Goal: Task Accomplishment & Management: Complete application form

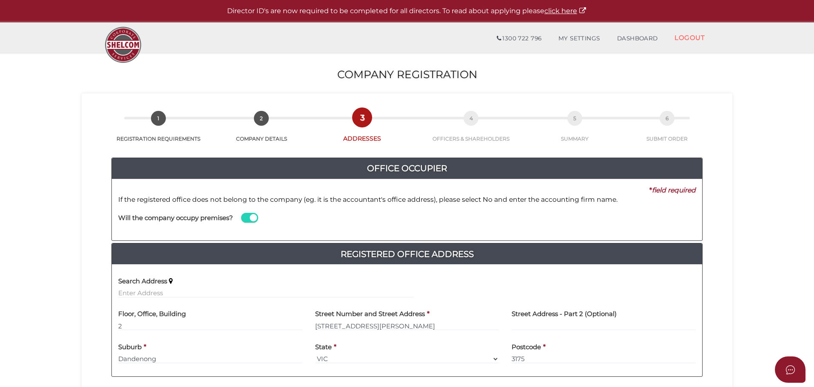
click at [247, 216] on span at bounding box center [249, 218] width 17 height 10
click at [0, 0] on input "checkbox" at bounding box center [0, 0] width 0 height 0
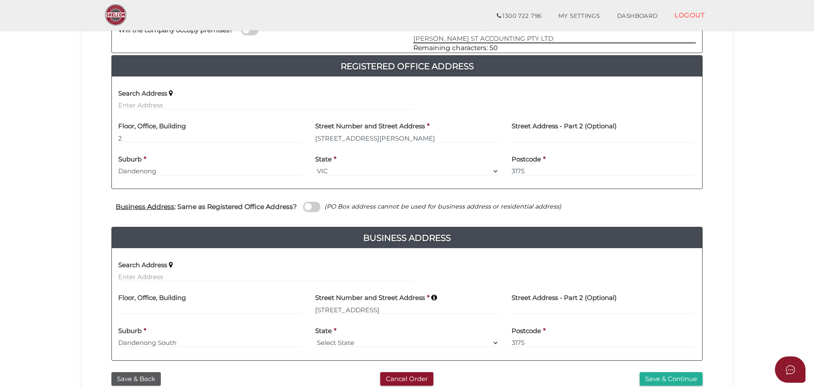
scroll to position [170, 0]
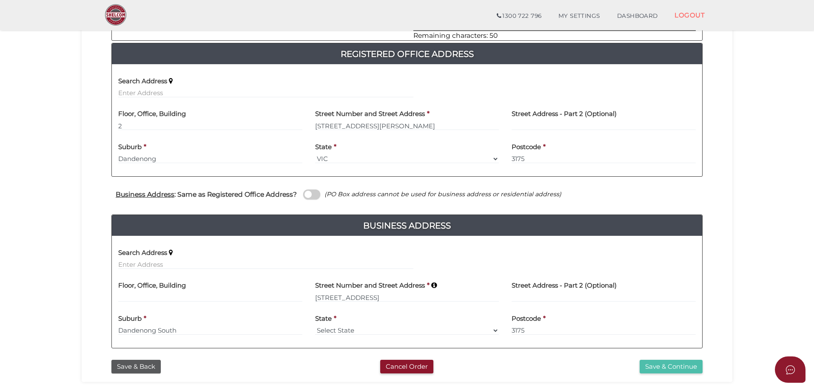
type input "ROBINSON ST ACCOUNTING PTY LTD"
click at [653, 363] on button "Save & Continue" at bounding box center [670, 367] width 63 height 14
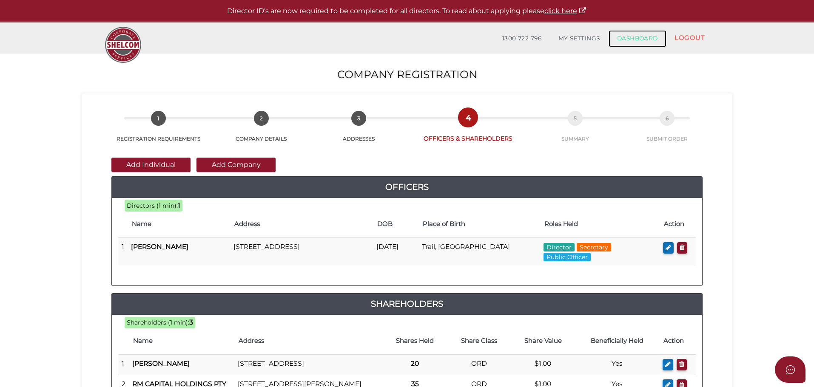
click at [641, 35] on link "DASHBOARD" at bounding box center [637, 38] width 58 height 17
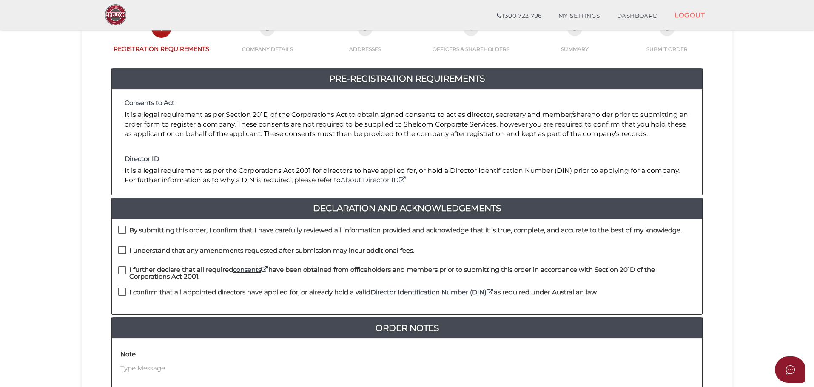
scroll to position [128, 0]
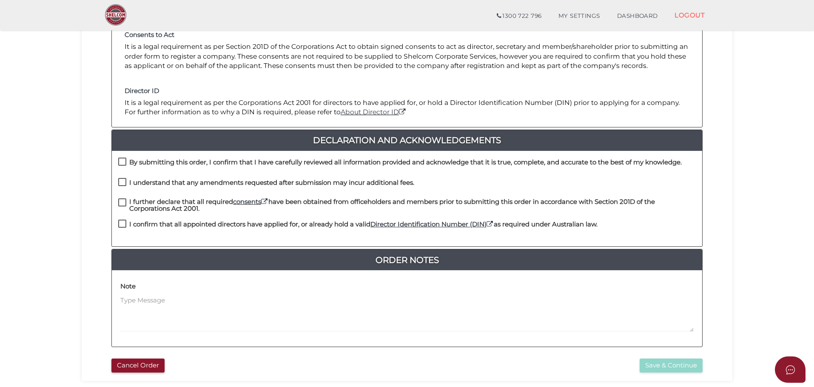
click at [125, 164] on label "By submitting this order, I confirm that I have carefully reviewed all informat…" at bounding box center [399, 164] width 563 height 11
checkbox input "true"
click at [120, 183] on label "I understand that any amendments requested after submission may incur additiona…" at bounding box center [266, 184] width 296 height 11
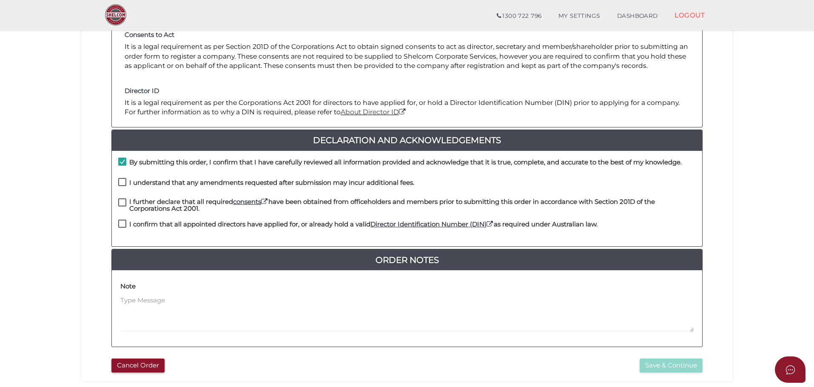
checkbox input "true"
click at [125, 201] on label "I further declare that all required consents have been obtained from officehold…" at bounding box center [406, 204] width 577 height 11
checkbox input "true"
click at [123, 222] on label "I confirm that all appointed directors have applied for, or already hold a vali…" at bounding box center [357, 226] width 479 height 11
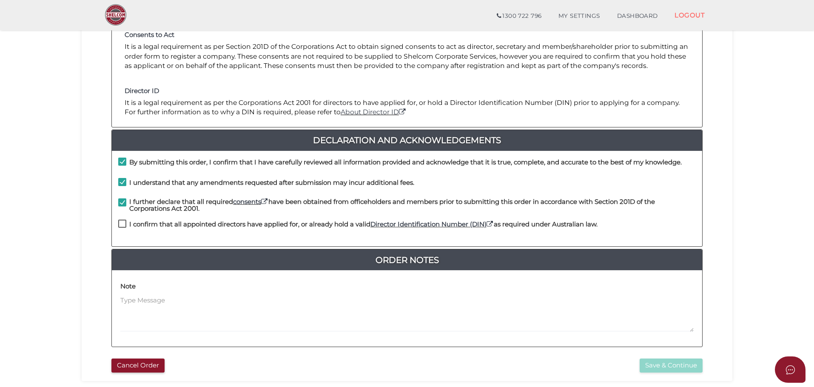
checkbox input "true"
click at [649, 366] on button "Save & Continue" at bounding box center [670, 366] width 63 height 14
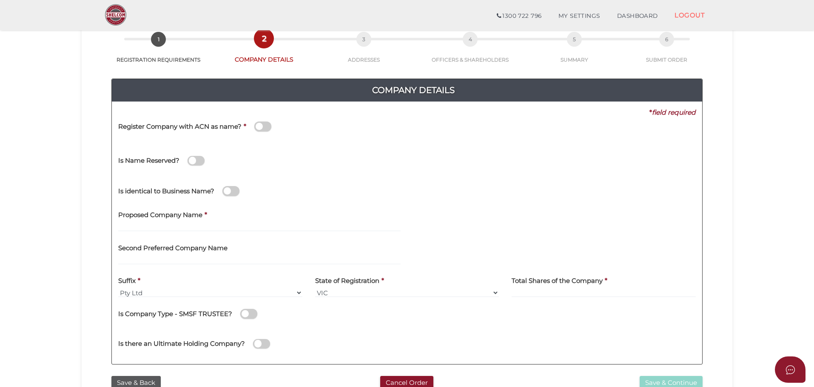
scroll to position [128, 0]
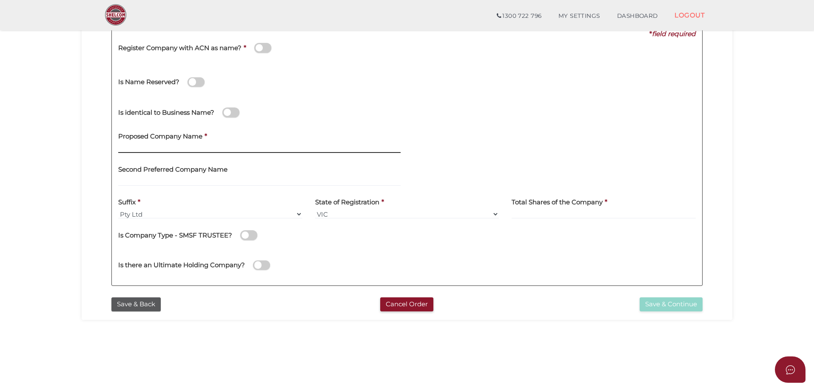
click at [123, 145] on input "text" at bounding box center [259, 148] width 282 height 9
type input "f"
type input "FRANCO RENOVATION SERVICES"
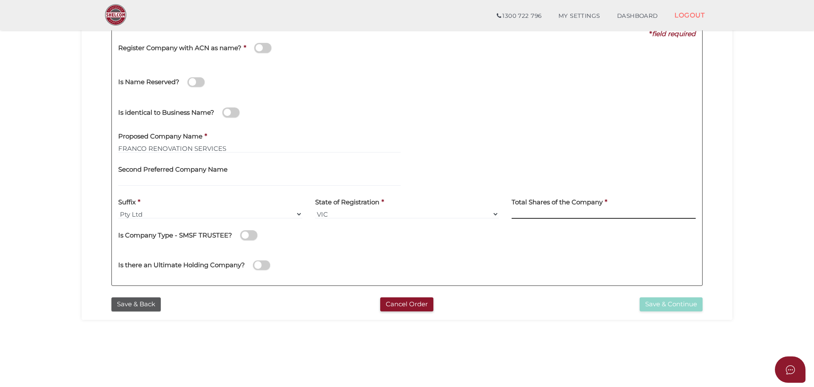
click at [523, 214] on input at bounding box center [603, 214] width 184 height 9
type input "10"
click at [657, 302] on button "Save & Continue" at bounding box center [670, 305] width 63 height 14
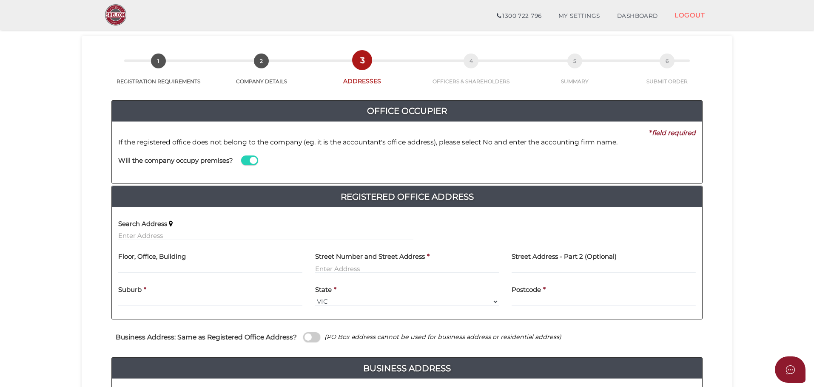
scroll to position [43, 0]
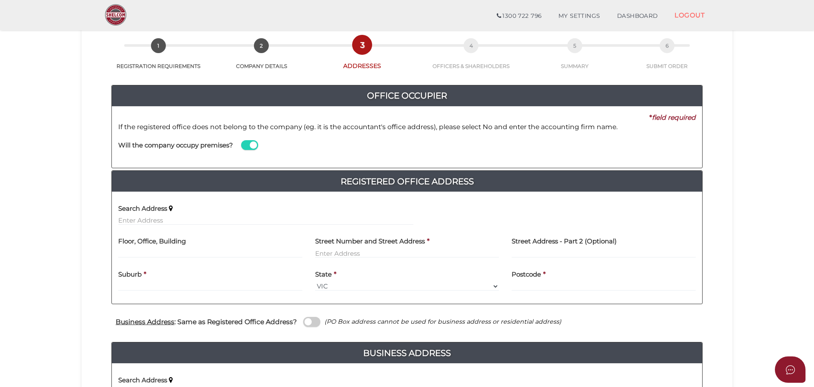
click at [245, 143] on span at bounding box center [249, 145] width 17 height 10
click at [0, 0] on input "checkbox" at bounding box center [0, 0] width 0 height 0
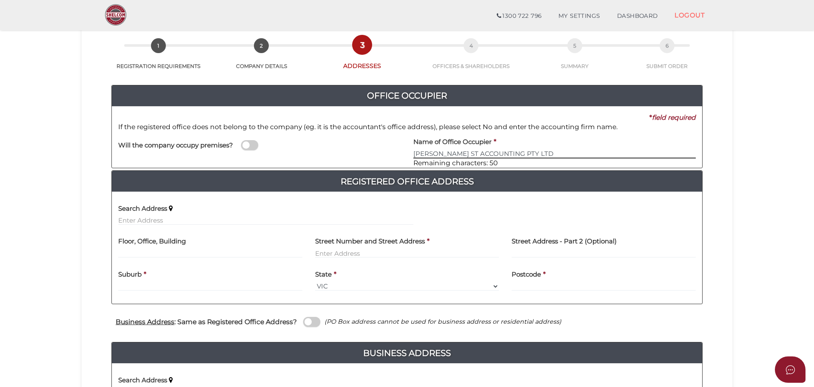
type input "ROBINSON ST ACCOUNTING PTY LTD"
click at [120, 251] on input "text" at bounding box center [210, 253] width 184 height 9
type input "2"
type input "73 ROBINSON STREET"
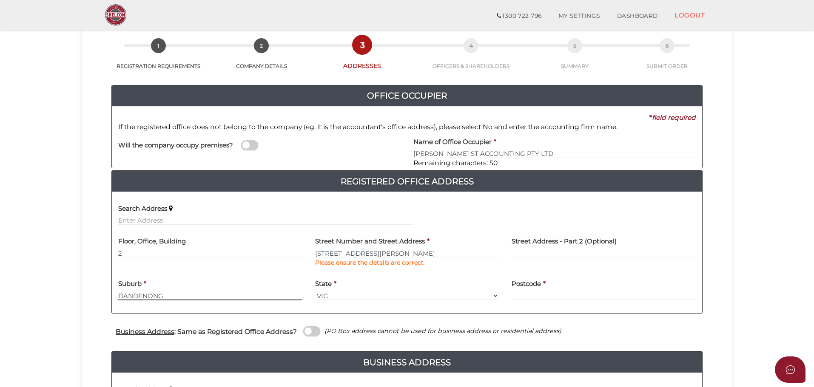
type input "DANDENONG"
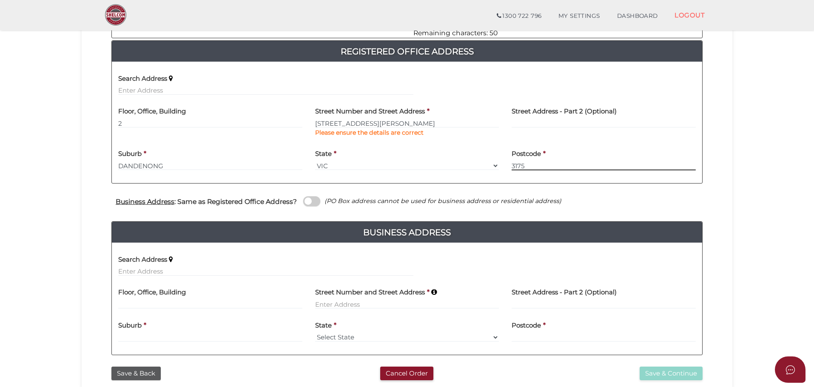
scroll to position [213, 0]
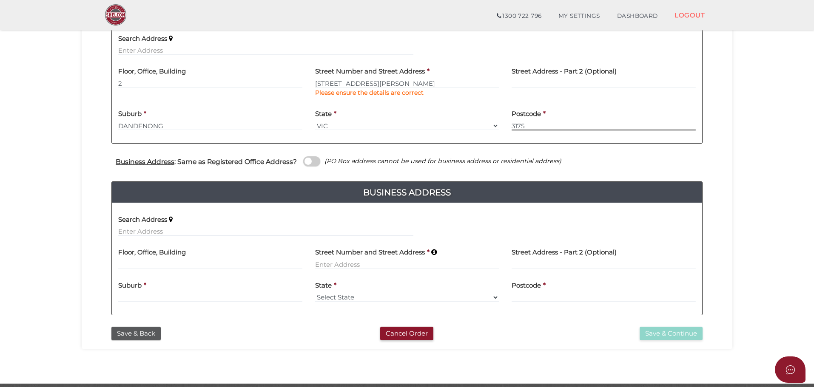
type input "3175"
click at [330, 264] on input at bounding box center [407, 264] width 184 height 9
type input "45 FENWAY BOULEVARD"
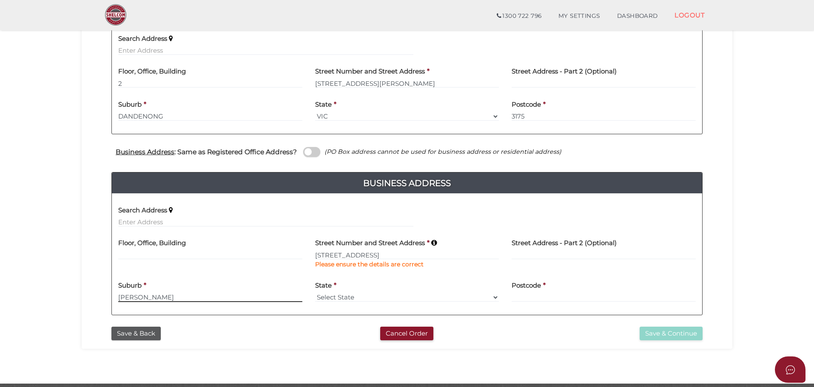
type input "CLYDE NORTH"
select select "VIC"
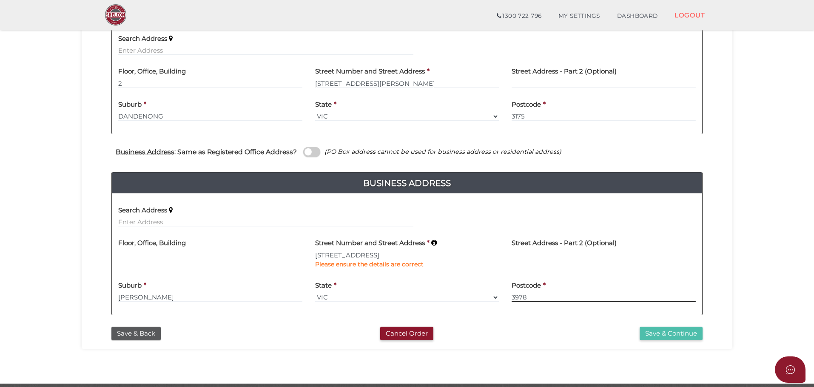
type input "3978"
click at [648, 332] on button "Save & Continue" at bounding box center [670, 334] width 63 height 14
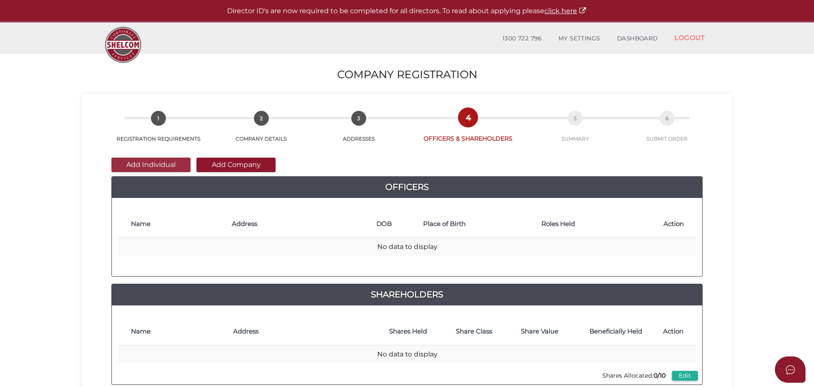
click at [150, 165] on button "Add Individual" at bounding box center [150, 165] width 79 height 14
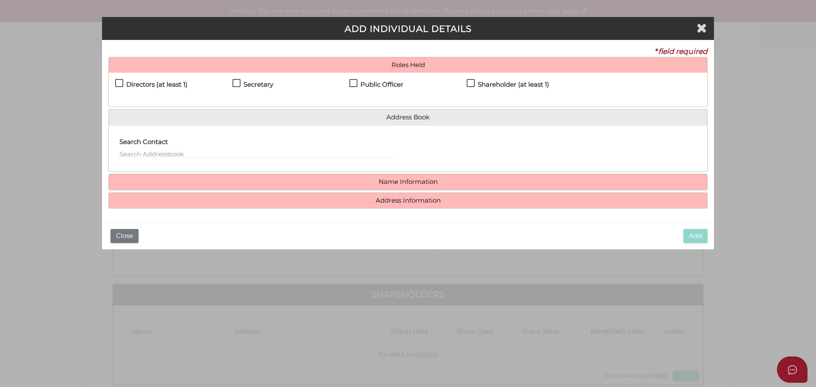
click at [119, 83] on label "Directors (at least 1)" at bounding box center [151, 86] width 72 height 11
checkbox input "true"
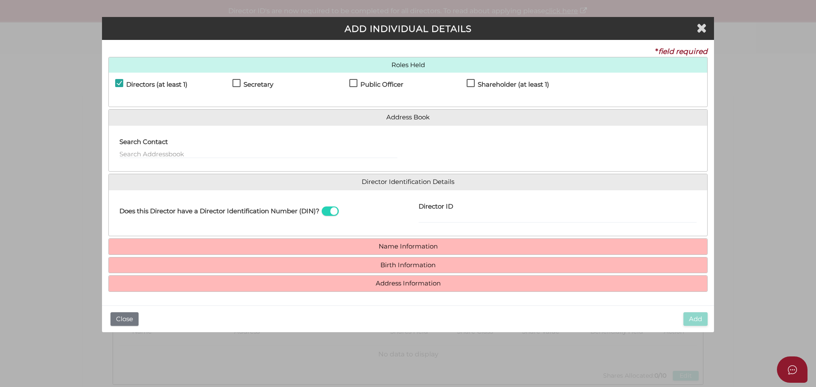
click at [236, 83] on label "Secretary" at bounding box center [253, 86] width 41 height 11
checkbox input "true"
click at [354, 81] on label "Public Officer" at bounding box center [376, 86] width 54 height 11
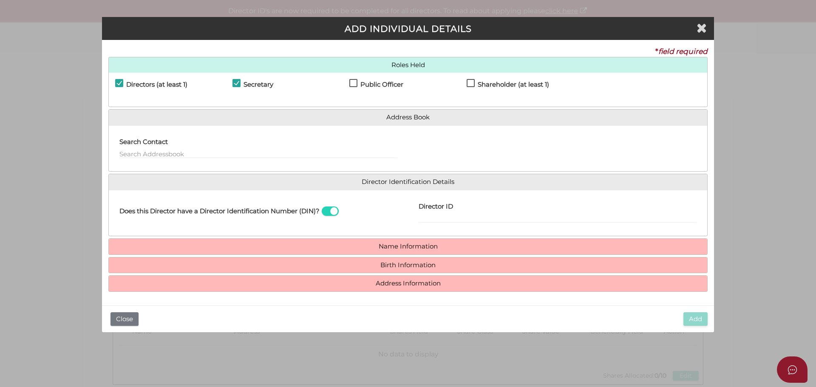
checkbox input "true"
click at [328, 211] on span at bounding box center [330, 212] width 17 height 10
click at [0, 0] on input "checkbox" at bounding box center [0, 0] width 0 height 0
click at [332, 210] on span at bounding box center [330, 212] width 17 height 10
click at [0, 0] on input "checkbox" at bounding box center [0, 0] width 0 height 0
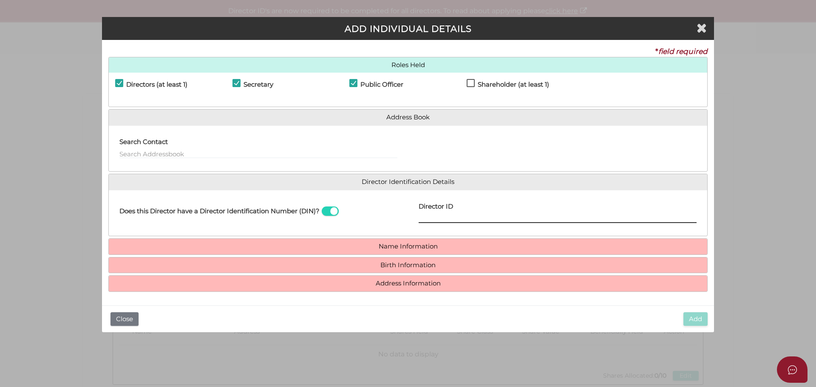
click at [424, 216] on input "Director ID" at bounding box center [558, 218] width 278 height 9
type input "036065356596267"
click at [409, 240] on h4 "Name Information" at bounding box center [408, 247] width 599 height 16
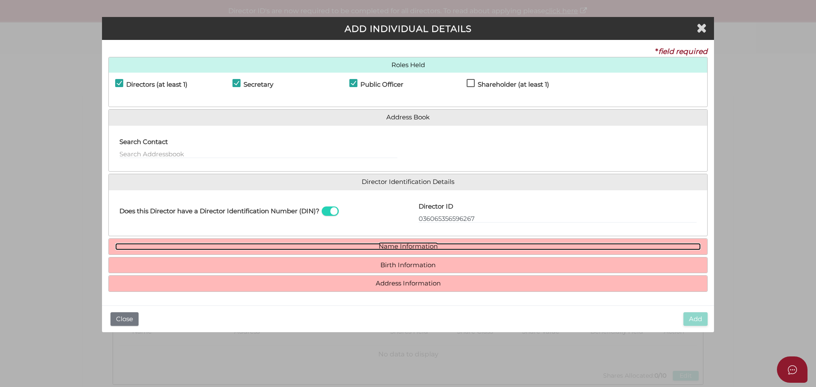
click at [410, 244] on link "Name Information" at bounding box center [408, 246] width 586 height 7
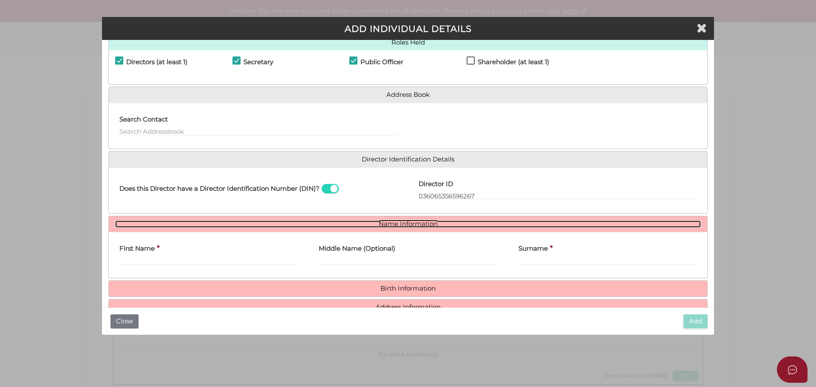
scroll to position [44, 0]
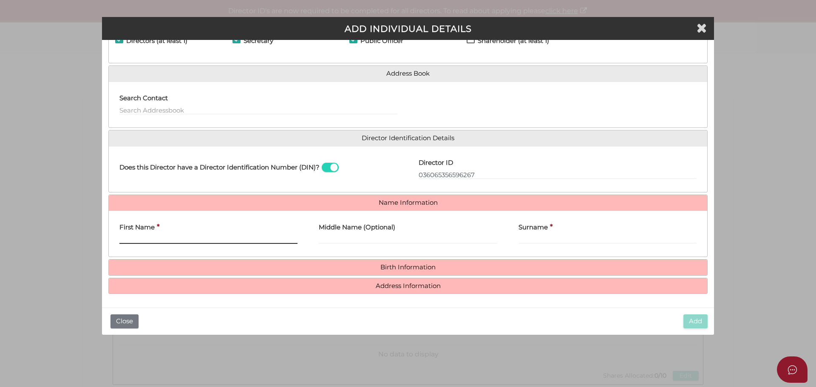
click at [125, 241] on input "First Name" at bounding box center [208, 239] width 178 height 9
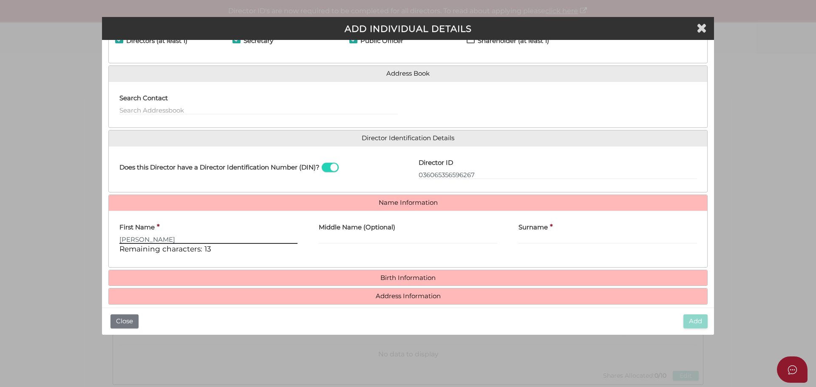
type input "ENRIQUE"
type input "RAMON"
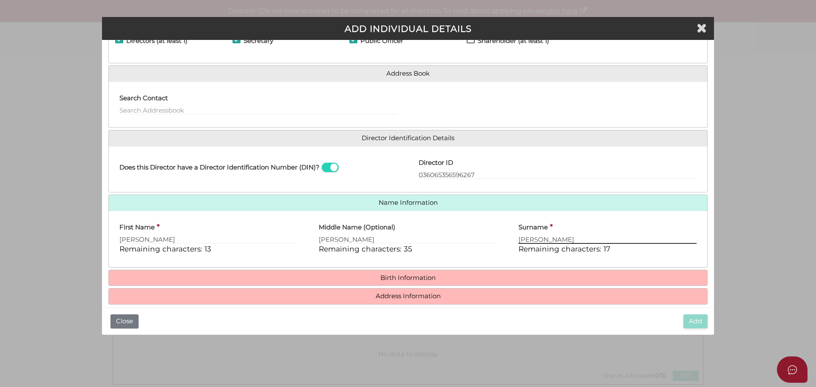
type input "FRANCO AZUAJE"
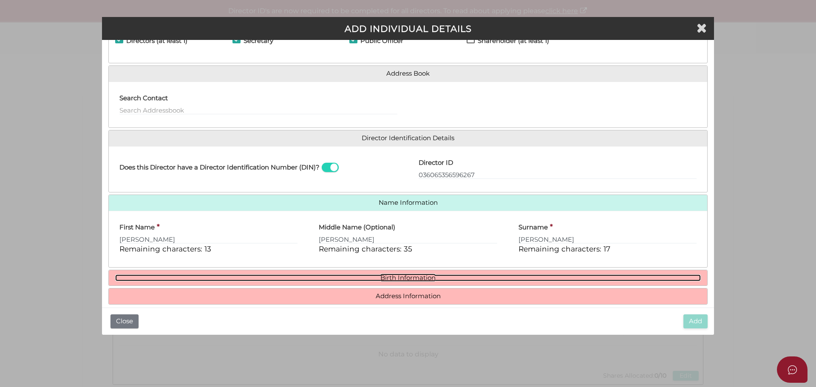
click at [389, 277] on link "Birth Information" at bounding box center [408, 278] width 586 height 7
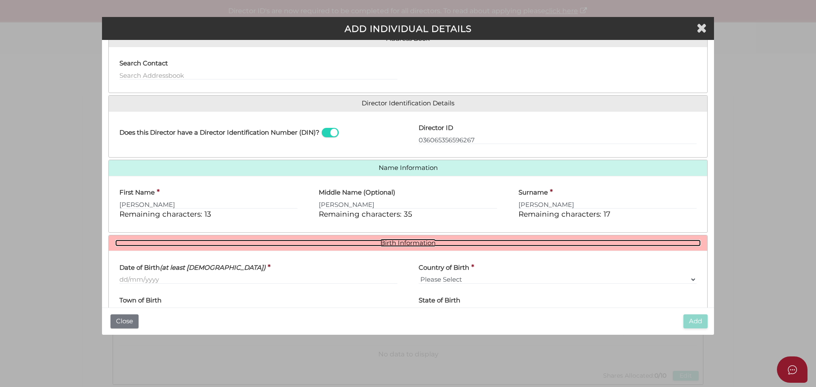
scroll to position [129, 0]
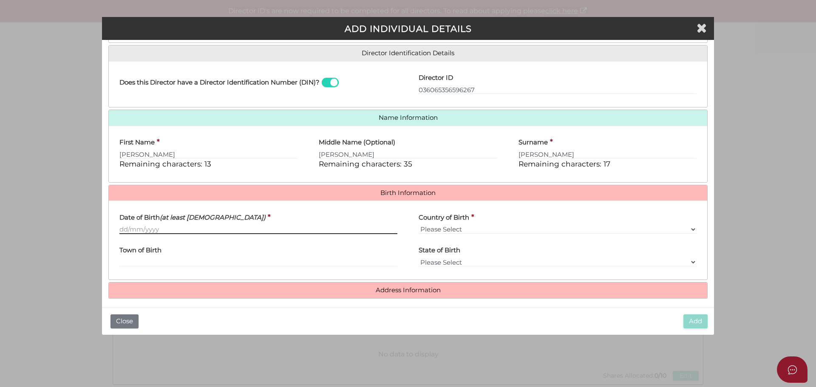
click at [125, 226] on input "Date of Birth (at least 18 years old)" at bounding box center [258, 229] width 278 height 9
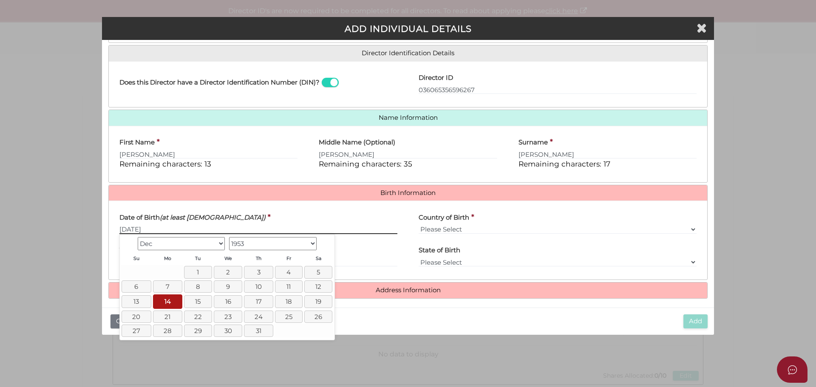
type input "[DATE]"
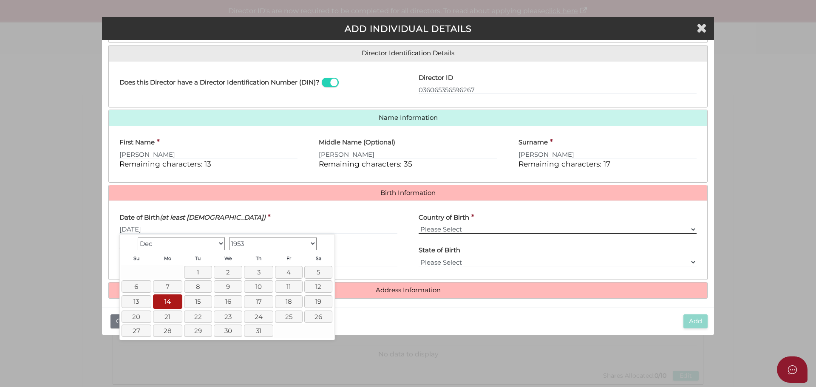
click at [451, 227] on select "Please Select v Australia Afghanistan Albania Algeria American Samoa Andorra An…" at bounding box center [558, 229] width 278 height 9
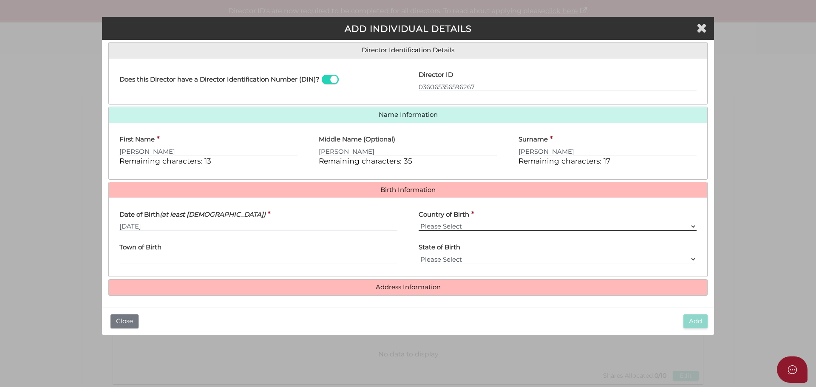
scroll to position [134, 0]
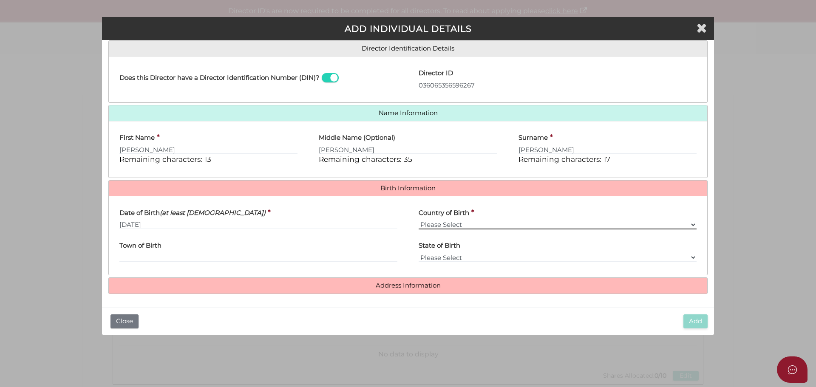
click at [446, 223] on select "Please Select v Australia Afghanistan Albania Algeria American Samoa Andorra An…" at bounding box center [558, 224] width 278 height 9
select select "[GEOGRAPHIC_DATA], [GEOGRAPHIC_DATA]"
click at [419, 220] on select "Please Select v Australia Afghanistan Albania Algeria American Samoa Andorra An…" at bounding box center [558, 224] width 278 height 9
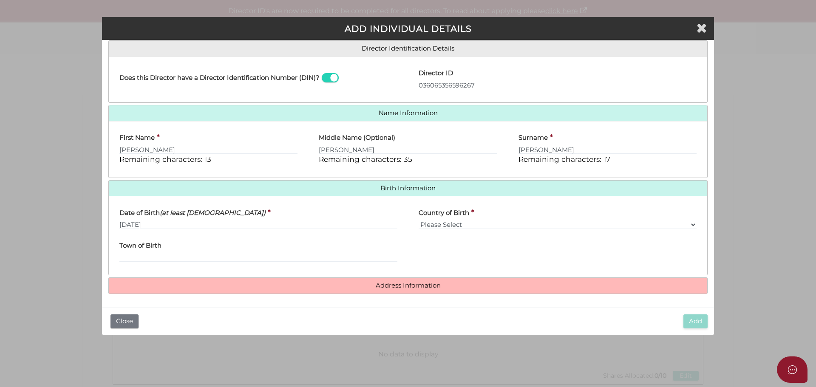
click at [389, 280] on h4 "Address Information" at bounding box center [408, 286] width 599 height 16
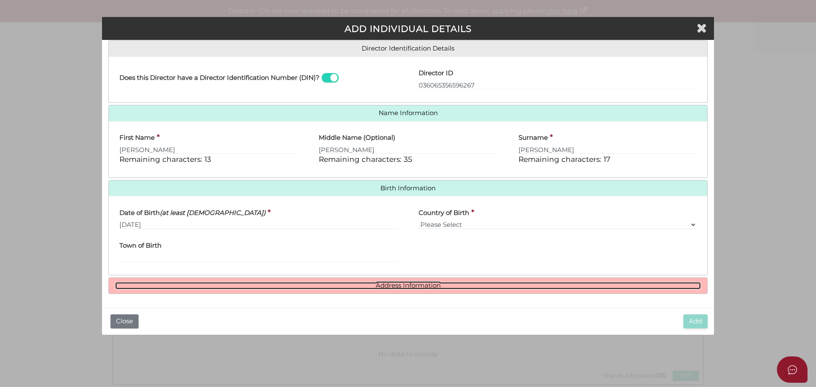
click at [389, 285] on link "Address Information" at bounding box center [408, 285] width 586 height 7
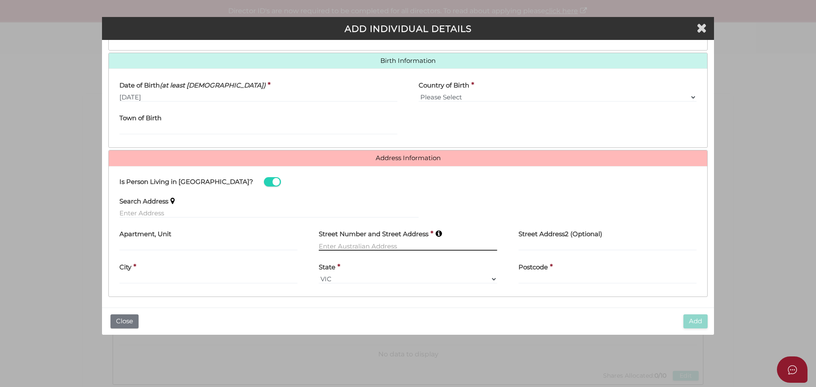
click at [327, 243] on input "text" at bounding box center [408, 245] width 178 height 9
type input "45 FENWAY BOULEVARD"
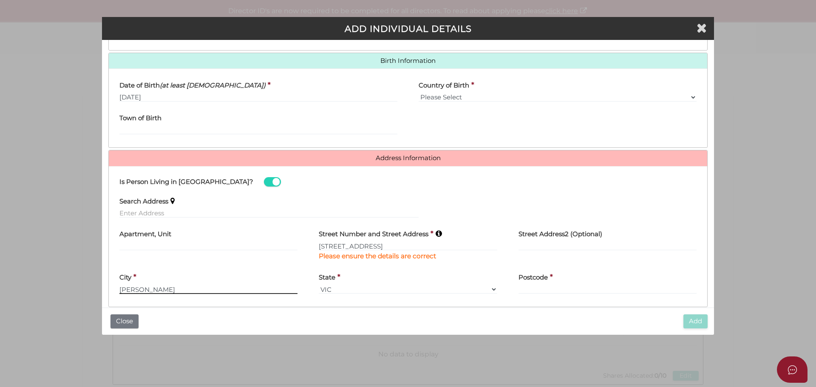
type input "CLYDE NORTH"
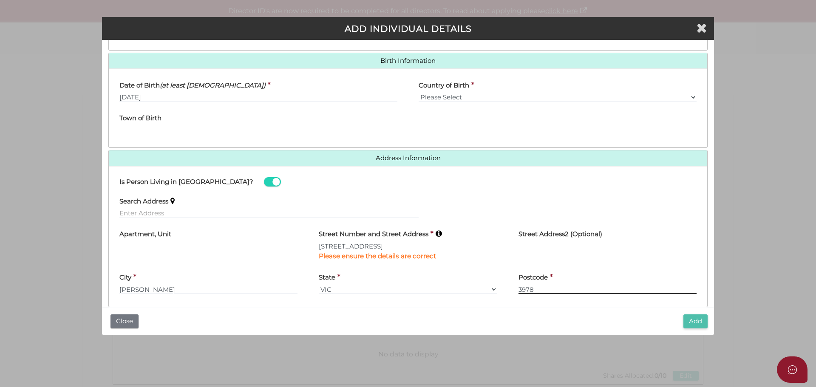
type input "3978"
click at [693, 321] on button "Add" at bounding box center [696, 322] width 24 height 14
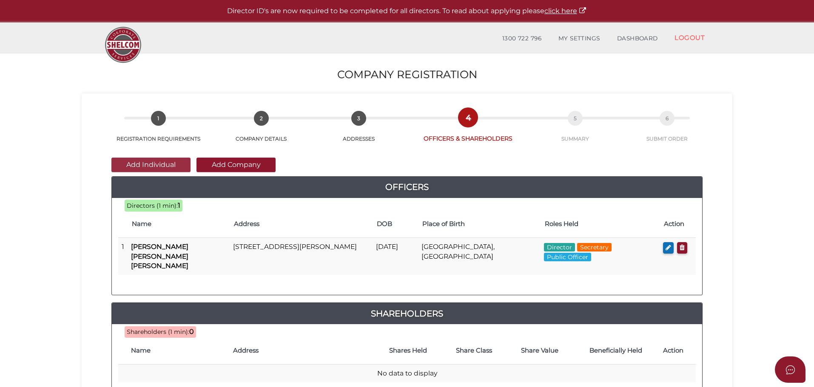
click at [143, 167] on button "Add Individual" at bounding box center [150, 165] width 79 height 14
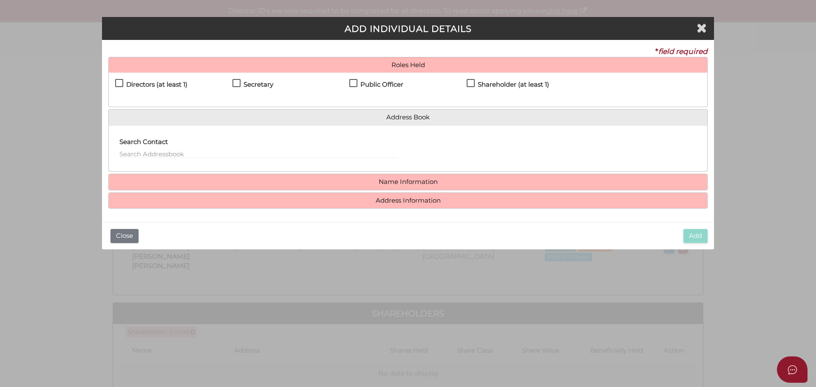
click at [468, 84] on label "Shareholder (at least 1)" at bounding box center [508, 86] width 82 height 11
checkbox input "true"
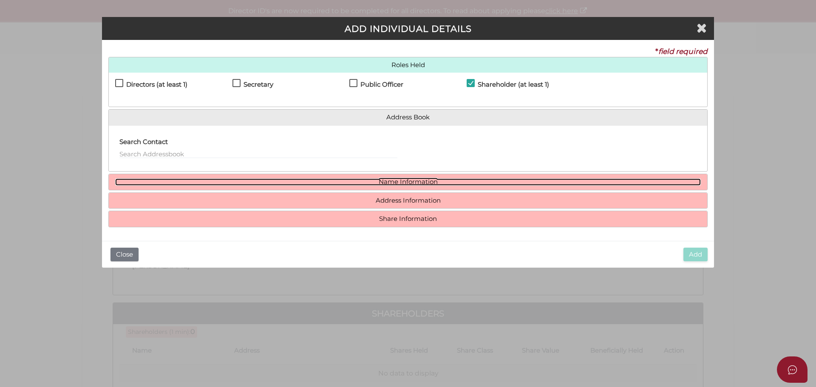
click at [399, 180] on link "Name Information" at bounding box center [408, 182] width 586 height 7
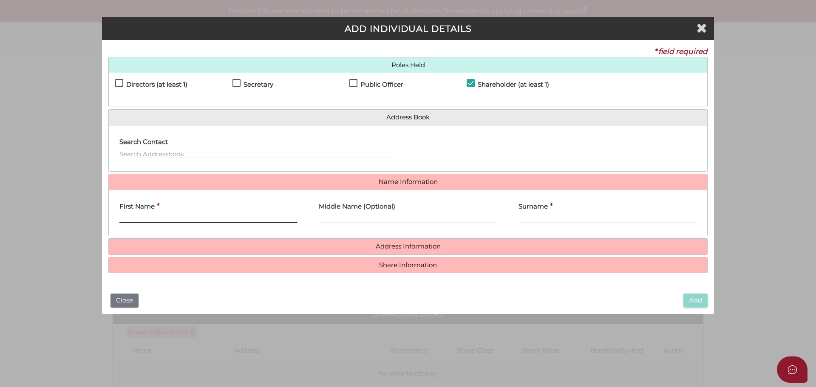
click at [124, 215] on input "First Name" at bounding box center [208, 218] width 178 height 9
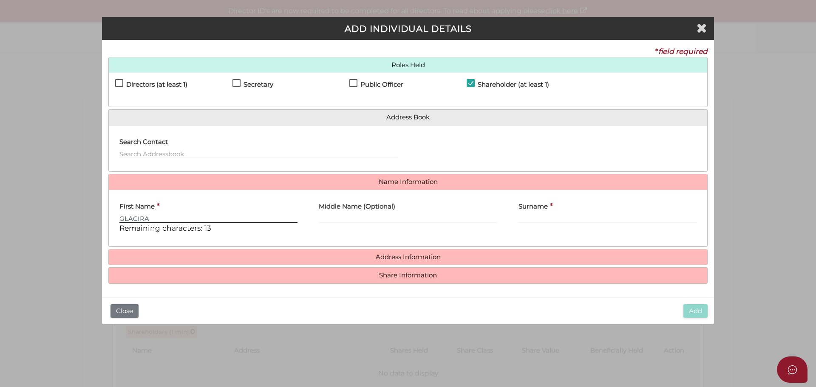
type input "GLACIRA"
type input "SOFIE"
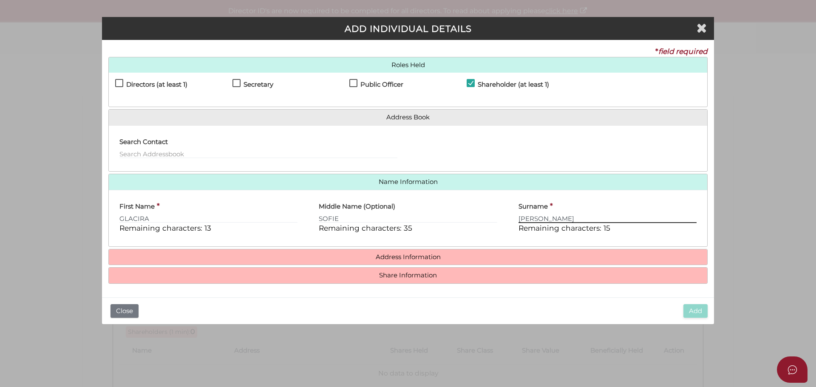
type input "PEREZ de FRANCO"
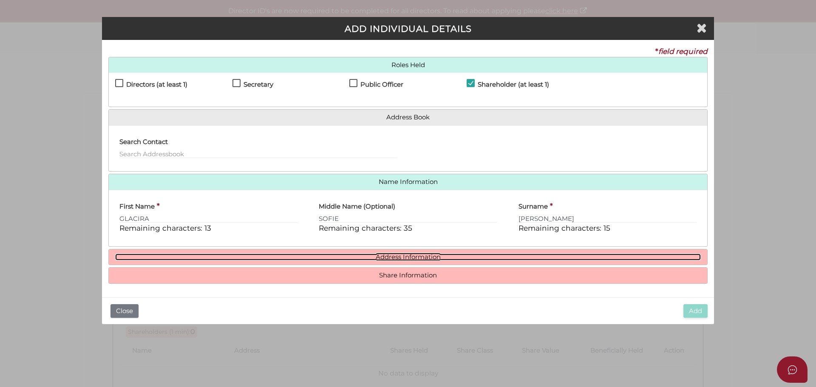
click at [398, 256] on link "Address Information" at bounding box center [408, 257] width 586 height 7
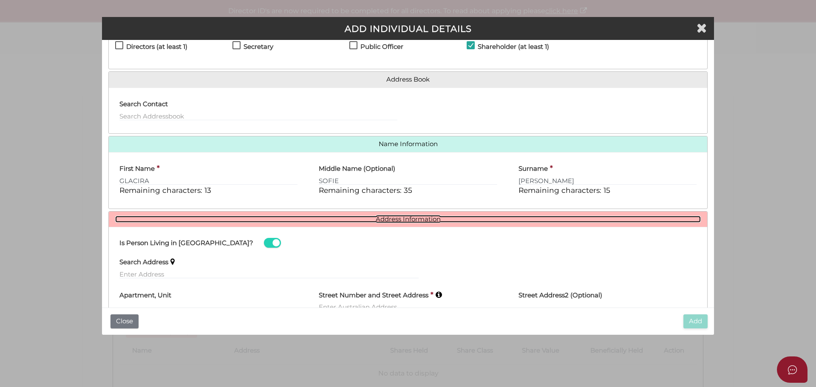
scroll to position [85, 0]
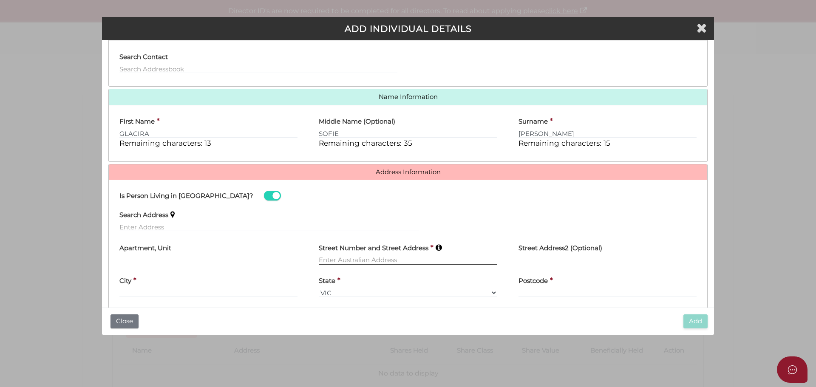
click at [345, 256] on input "text" at bounding box center [408, 260] width 178 height 9
type input "45 FENWAY BOULEVARD"
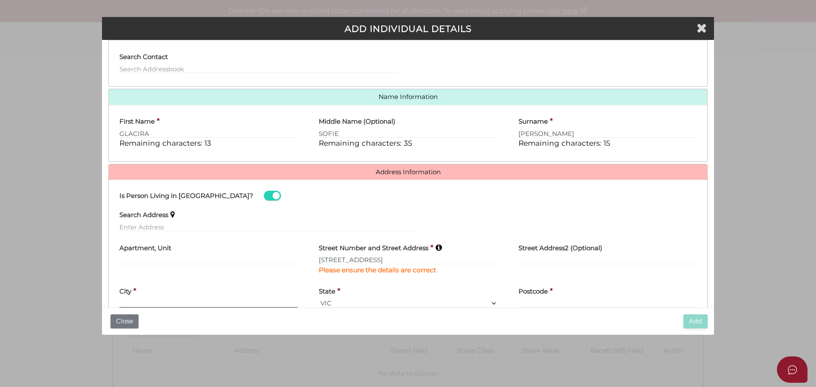
scroll to position [85, 0]
type input "CLYDE NORTH"
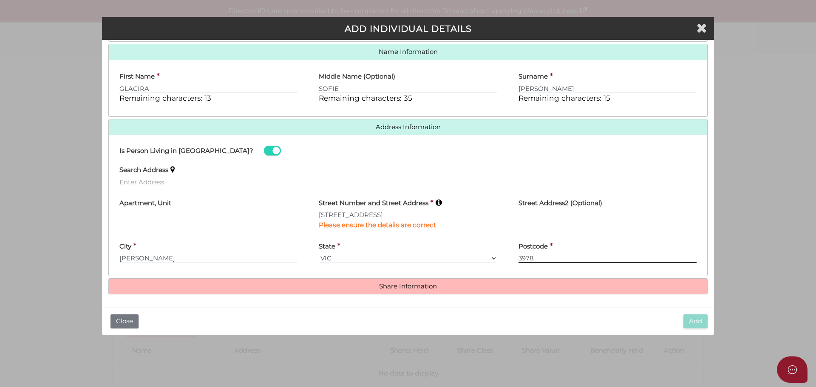
scroll to position [131, 0]
type input "3978"
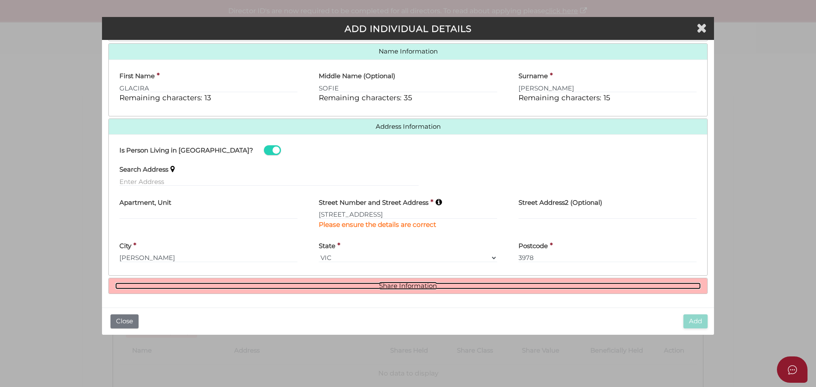
click at [410, 286] on link "Share Information" at bounding box center [408, 286] width 586 height 7
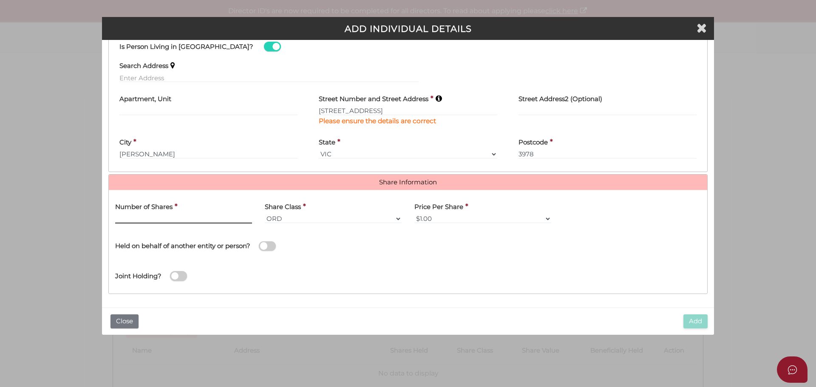
drag, startPoint x: 121, startPoint y: 215, endPoint x: 143, endPoint y: 219, distance: 22.4
click at [122, 216] on input "text" at bounding box center [183, 218] width 137 height 9
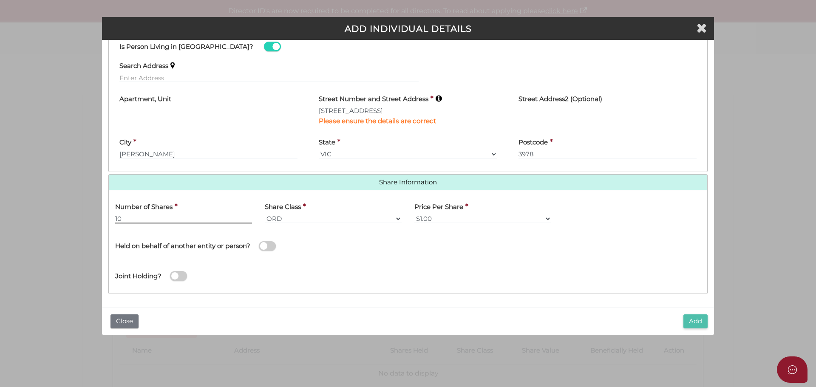
type input "10"
click at [691, 325] on button "Add" at bounding box center [696, 322] width 24 height 14
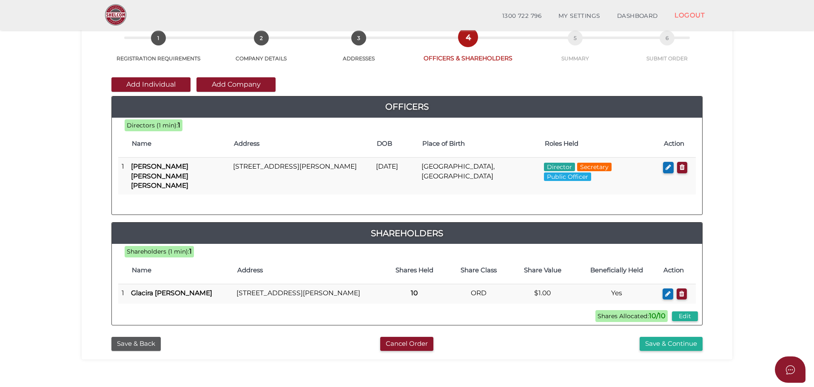
scroll to position [85, 0]
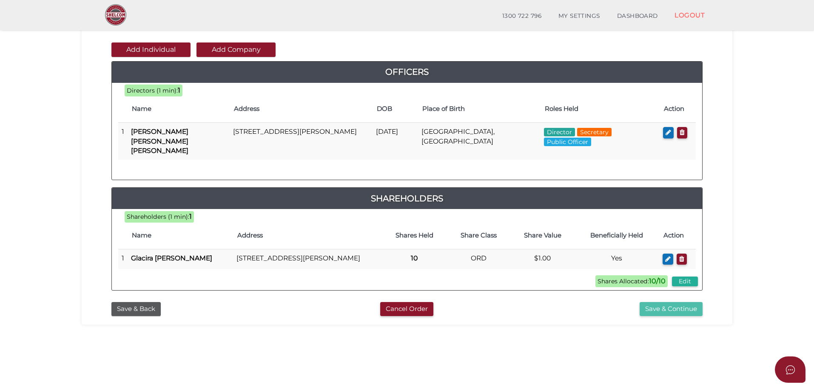
click at [649, 308] on button "Save & Continue" at bounding box center [670, 309] width 63 height 14
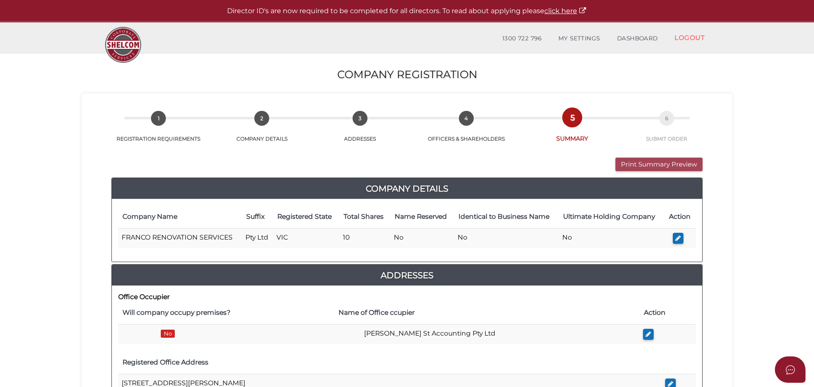
click at [643, 164] on button "Print Summary Preview" at bounding box center [658, 165] width 87 height 14
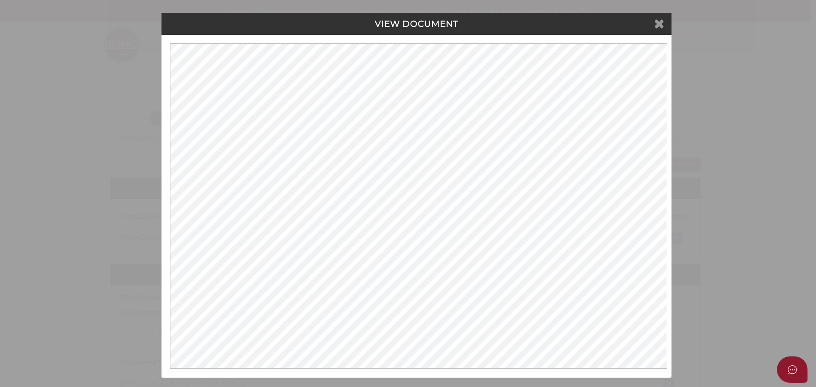
click at [657, 22] on icon at bounding box center [659, 23] width 10 height 13
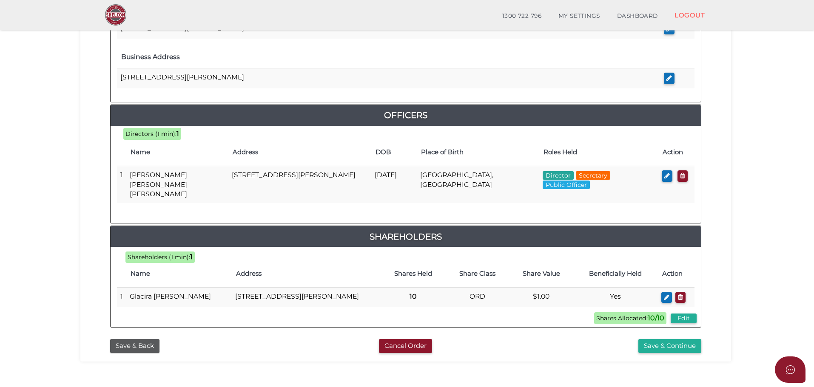
scroll to position [340, 0]
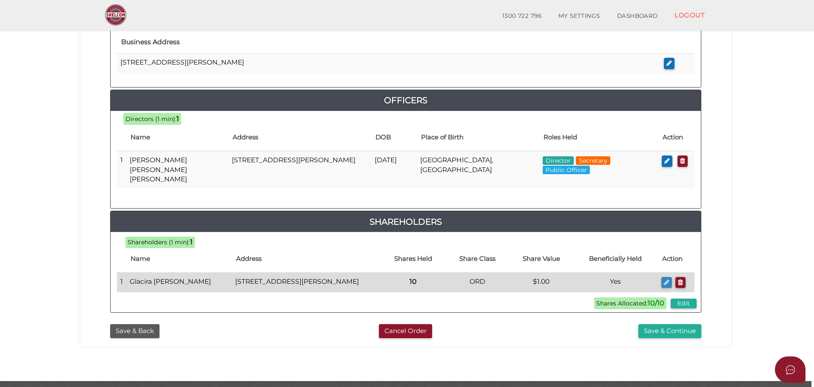
click at [668, 279] on icon "button" at bounding box center [667, 282] width 6 height 6
checkbox input "true"
type input "Glacira"
type input "Sofie"
type input "Perez De Franco"
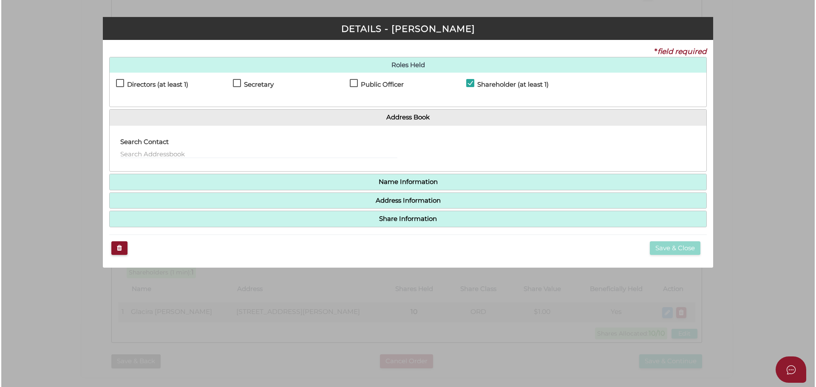
scroll to position [0, 0]
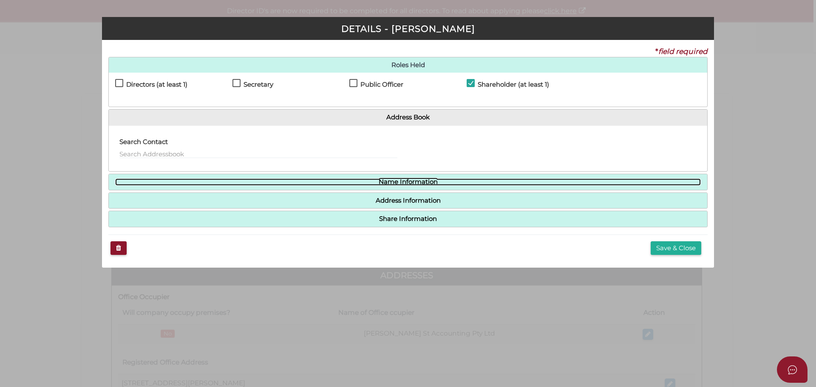
click at [393, 185] on link "Name Information" at bounding box center [408, 182] width 586 height 7
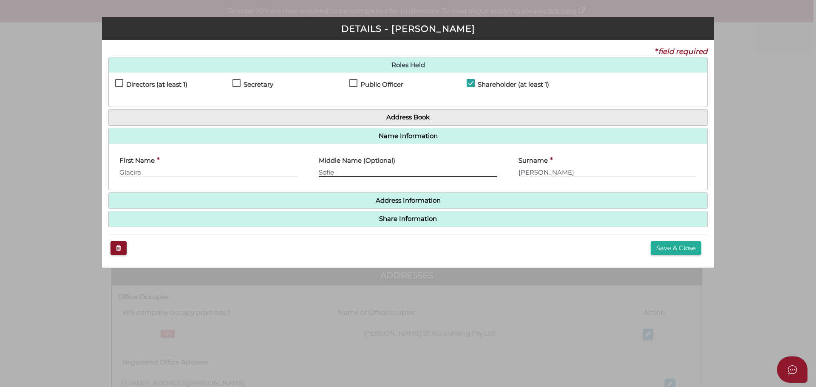
click at [338, 170] on input "Sofie" at bounding box center [408, 172] width 178 height 9
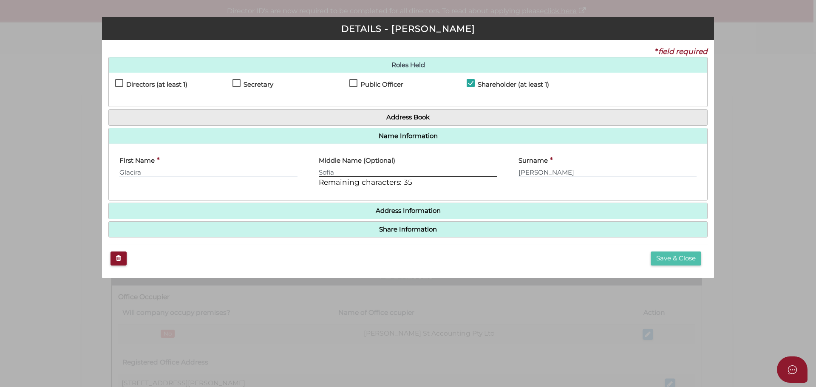
type input "Sofia"
click at [660, 259] on button "Save & Close" at bounding box center [676, 259] width 51 height 14
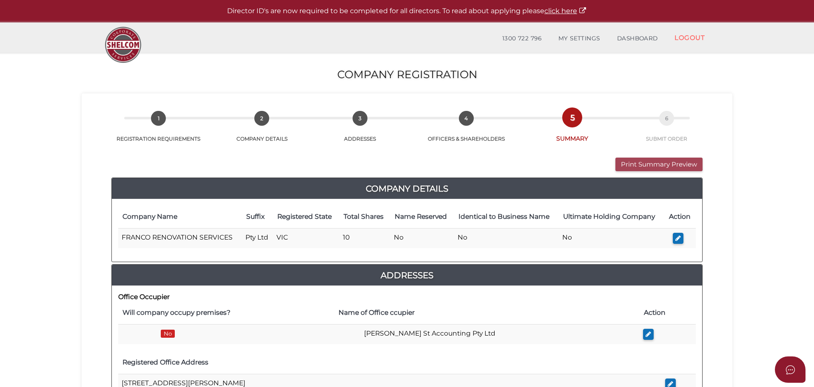
click at [643, 162] on button "Print Summary Preview" at bounding box center [658, 165] width 87 height 14
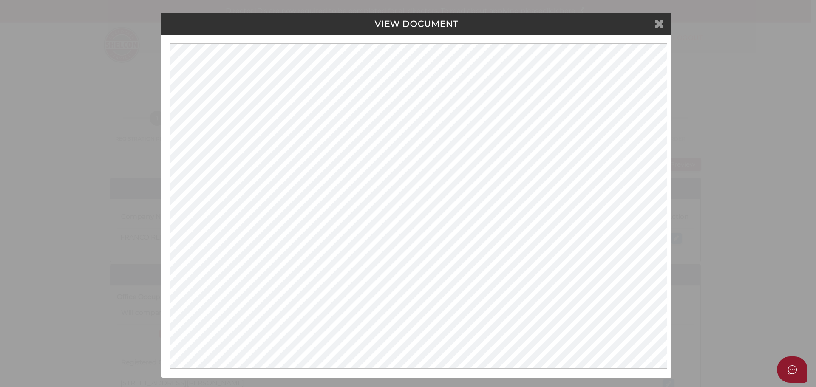
click at [655, 23] on icon at bounding box center [659, 23] width 10 height 13
